Goal: Check status: Check status

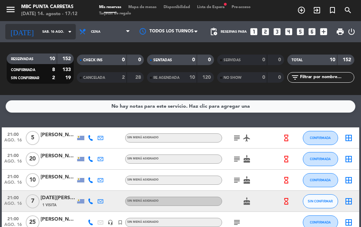
click at [46, 30] on input "sáb. 16 ago." at bounding box center [62, 31] width 46 height 11
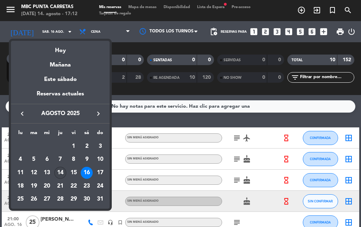
click at [60, 171] on div "14" at bounding box center [60, 173] width 12 height 12
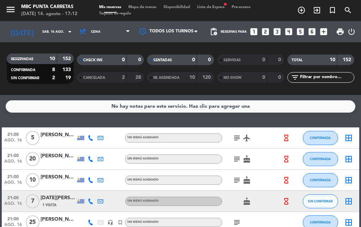
type input "jue. 14 ago."
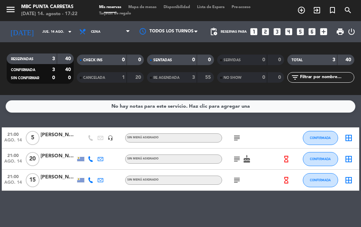
drag, startPoint x: 230, startPoint y: 139, endPoint x: 235, endPoint y: 139, distance: 5.3
click at [234, 139] on div "subject" at bounding box center [251, 138] width 59 height 21
click at [235, 139] on icon "subject" at bounding box center [237, 138] width 8 height 8
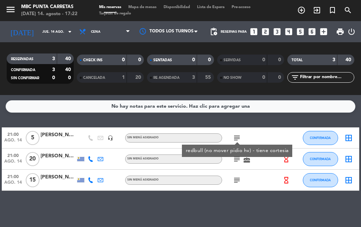
drag, startPoint x: 235, startPoint y: 139, endPoint x: 241, endPoint y: 162, distance: 23.3
click at [235, 139] on icon "subject" at bounding box center [237, 138] width 8 height 8
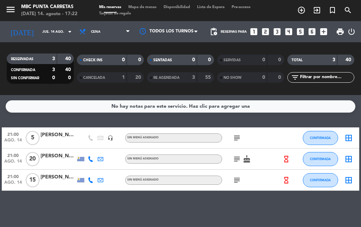
click at [235, 165] on div "subject cake" at bounding box center [251, 159] width 59 height 21
click at [235, 162] on icon "subject" at bounding box center [237, 159] width 8 height 8
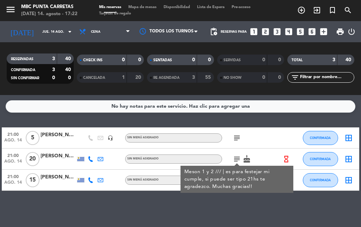
click at [235, 162] on icon "subject" at bounding box center [237, 159] width 8 height 8
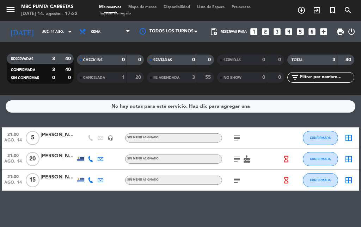
click at [236, 178] on icon "subject" at bounding box center [237, 180] width 8 height 8
click at [212, 196] on div "No hay notas para este servicio. Haz clic para agregar una 21:00 [DATE] 5 [PERS…" at bounding box center [180, 161] width 361 height 132
